Goal: Task Accomplishment & Management: Manage account settings

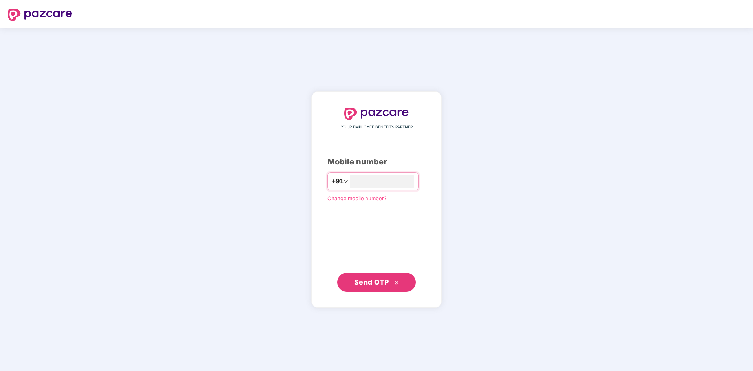
type input "**********"
click at [388, 282] on span "Send OTP" at bounding box center [371, 282] width 35 height 8
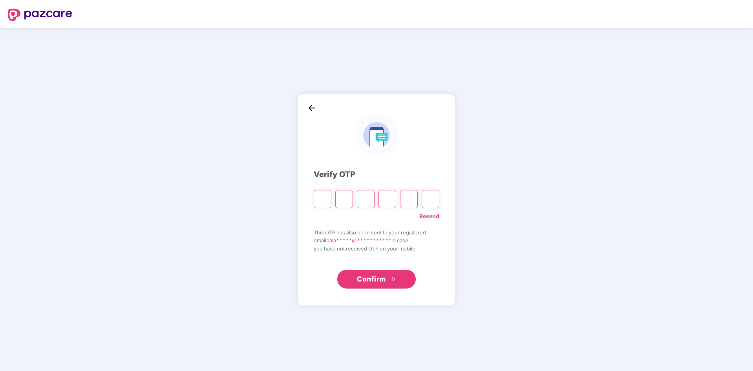
type input "*"
click at [347, 202] on input "Digit 2" at bounding box center [344, 199] width 18 height 18
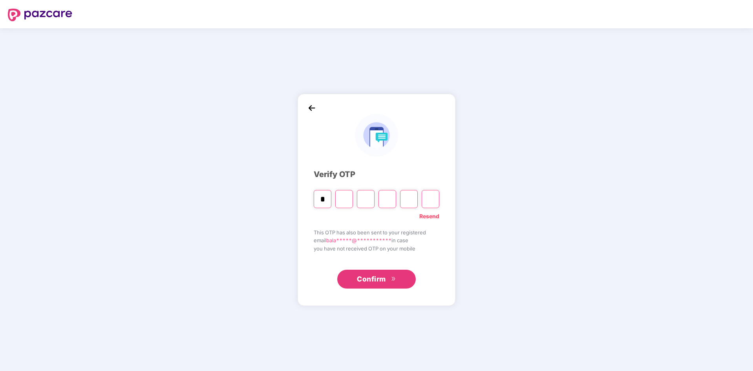
type input "*"
click at [361, 199] on input "Digit 3" at bounding box center [366, 199] width 18 height 18
type input "*"
click at [388, 200] on input "Digit 4" at bounding box center [387, 199] width 18 height 18
click at [382, 199] on input "Digit 4" at bounding box center [387, 199] width 18 height 18
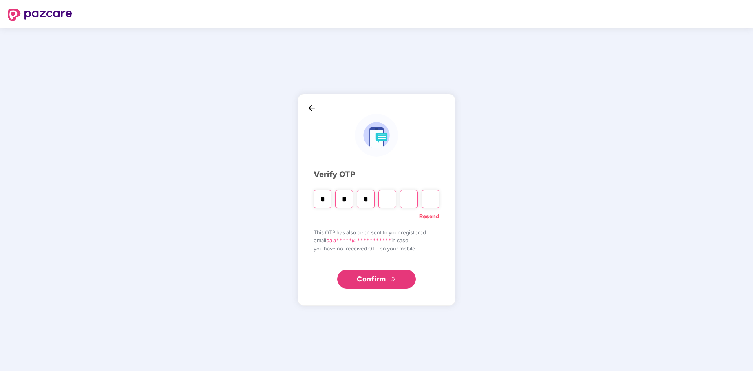
type input "*"
click at [407, 199] on input "Digit 5" at bounding box center [409, 199] width 18 height 18
type input "*"
click at [429, 198] on input "Digit 6" at bounding box center [431, 199] width 18 height 18
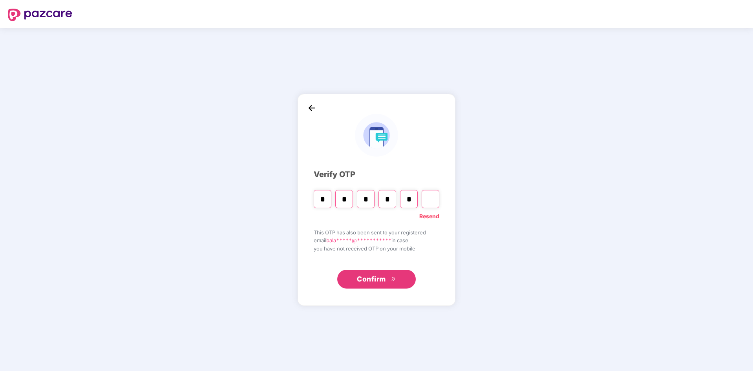
click at [429, 198] on input "Digit 6" at bounding box center [431, 199] width 18 height 18
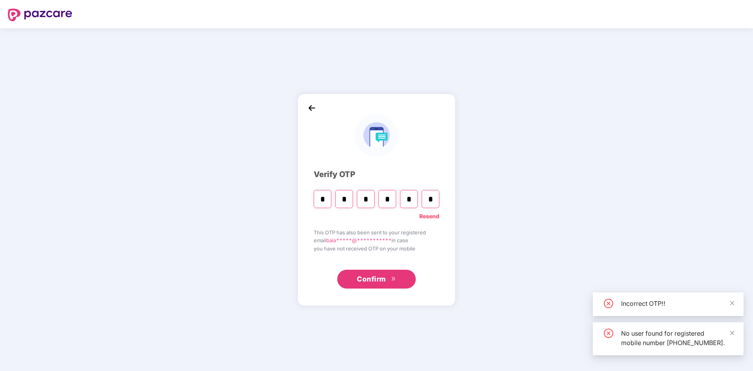
type input "*"
click at [383, 279] on span "Confirm" at bounding box center [371, 279] width 29 height 11
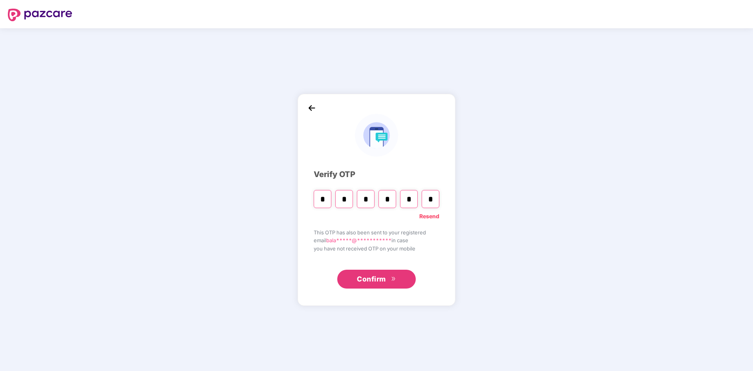
click at [326, 195] on input "*" at bounding box center [323, 199] width 18 height 18
type input "*"
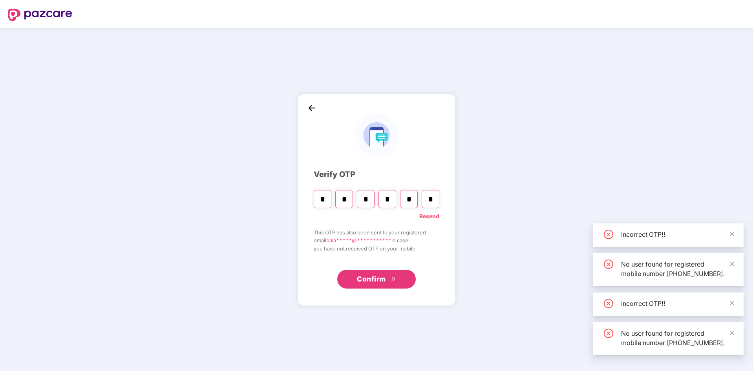
click at [345, 199] on input "*" at bounding box center [344, 199] width 18 height 18
type input "*"
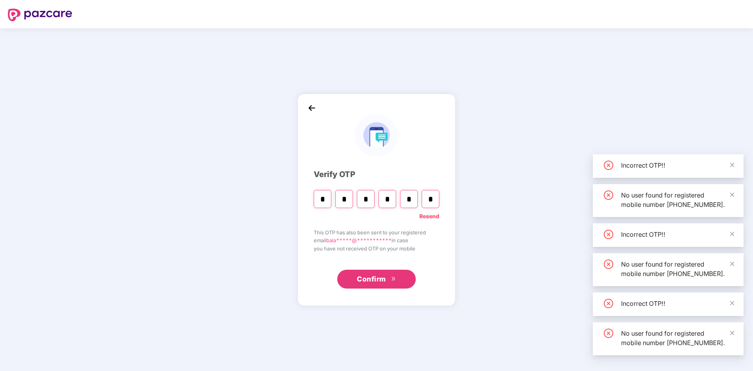
click at [364, 198] on input "*" at bounding box center [366, 199] width 18 height 18
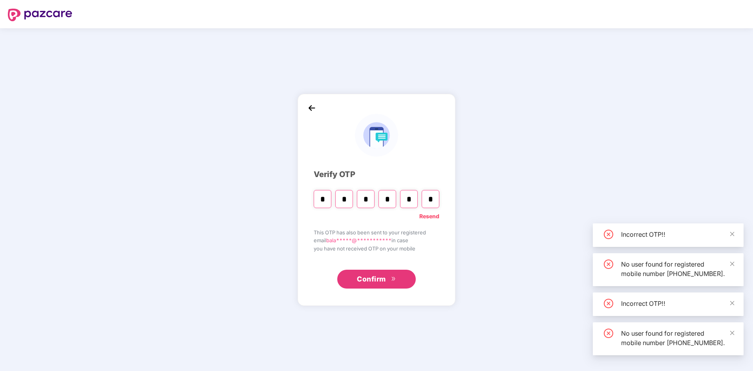
click at [368, 198] on input "*" at bounding box center [366, 199] width 18 height 18
type input "*"
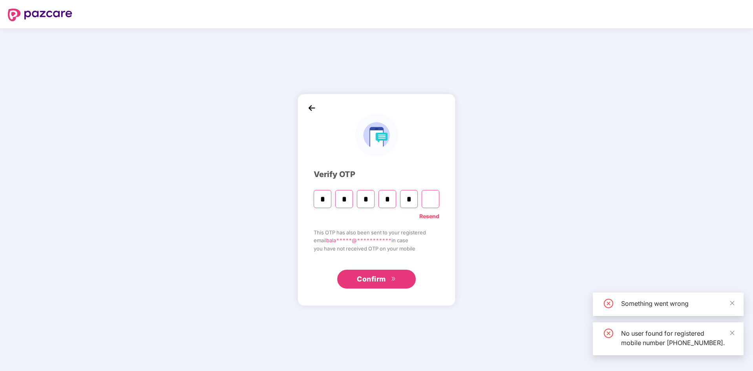
click at [368, 198] on input "*" at bounding box center [366, 199] width 18 height 18
type input "*"
click at [390, 196] on input "*" at bounding box center [387, 199] width 18 height 18
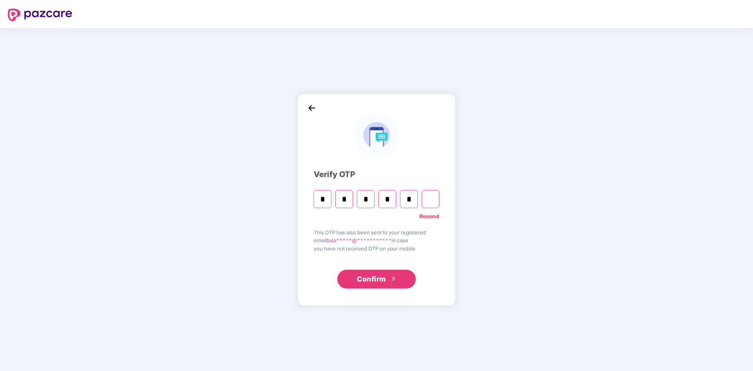
click at [391, 196] on input "*" at bounding box center [387, 199] width 18 height 18
type input "*"
click at [391, 196] on input "*" at bounding box center [387, 199] width 18 height 18
click at [391, 196] on input "Digit 4" at bounding box center [387, 199] width 18 height 18
type input "*"
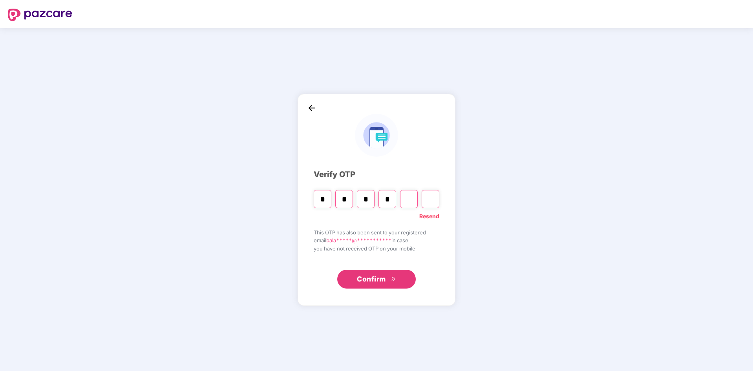
click at [409, 199] on input "Digit 5" at bounding box center [409, 199] width 18 height 18
type input "*"
click at [429, 198] on input "Digit 6" at bounding box center [431, 199] width 18 height 18
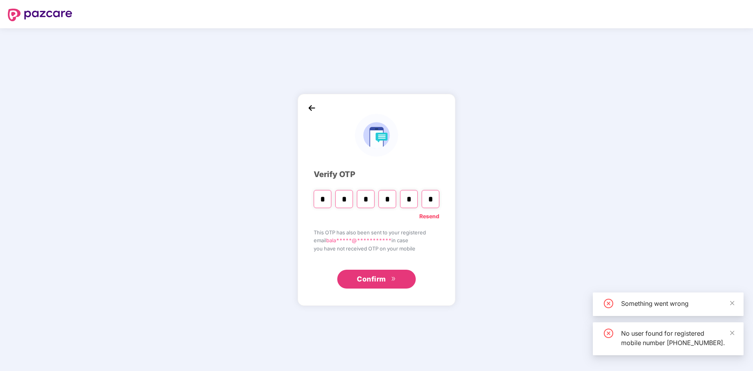
type input "*"
click at [385, 280] on span "Confirm" at bounding box center [371, 279] width 29 height 11
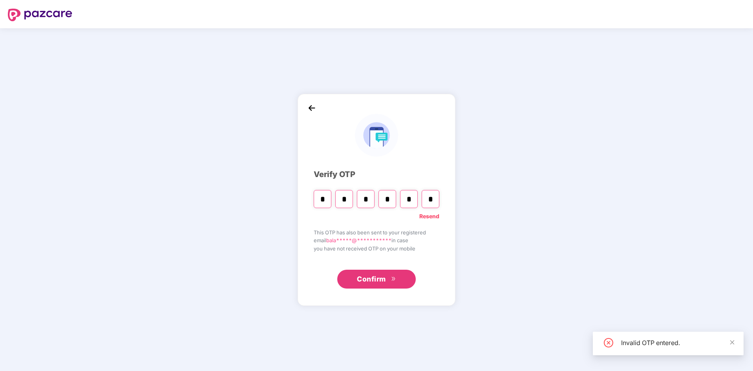
click at [311, 110] on img at bounding box center [312, 108] width 12 height 12
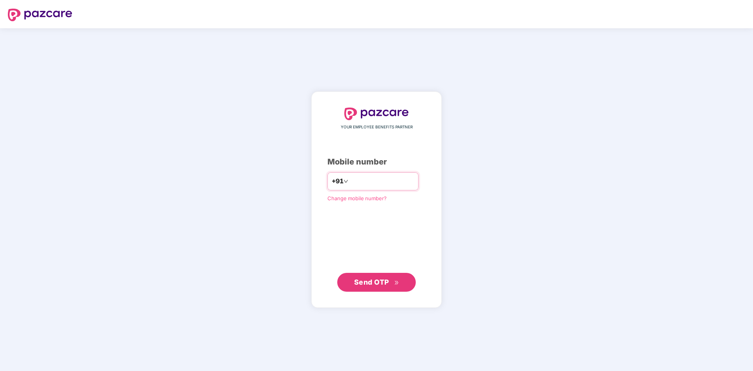
click at [343, 184] on span at bounding box center [345, 181] width 5 height 10
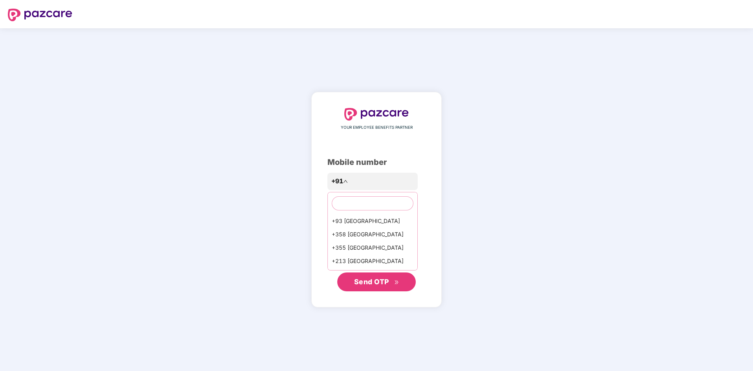
click at [351, 148] on div "YOUR EMPLOYEE BENEFITS PARTNER Mobile number +91 +93 [GEOGRAPHIC_DATA] +358 [GE…" at bounding box center [376, 200] width 98 height 184
